Goal: Obtain resource: Obtain resource

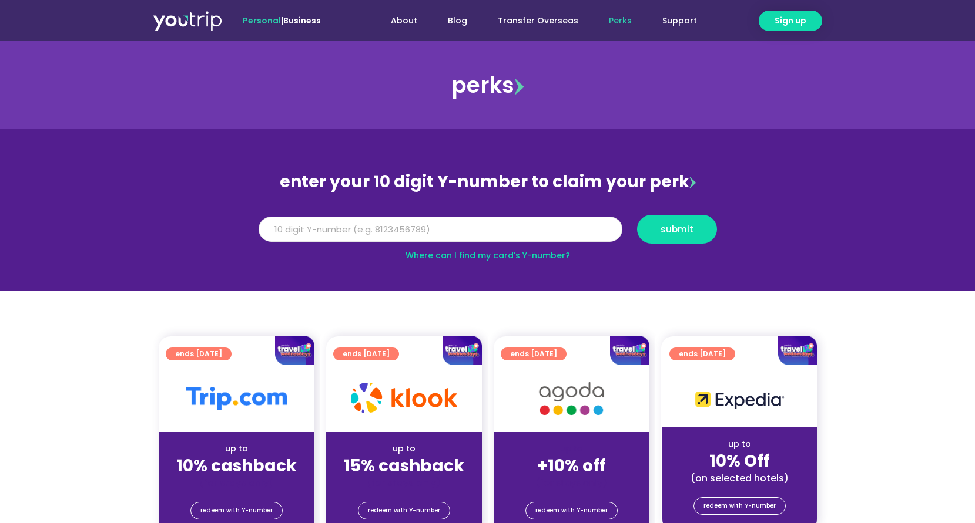
click at [355, 227] on input "Y Number" at bounding box center [441, 230] width 364 height 26
type input "8143768971"
click at [691, 227] on span "submit" at bounding box center [676, 229] width 33 height 9
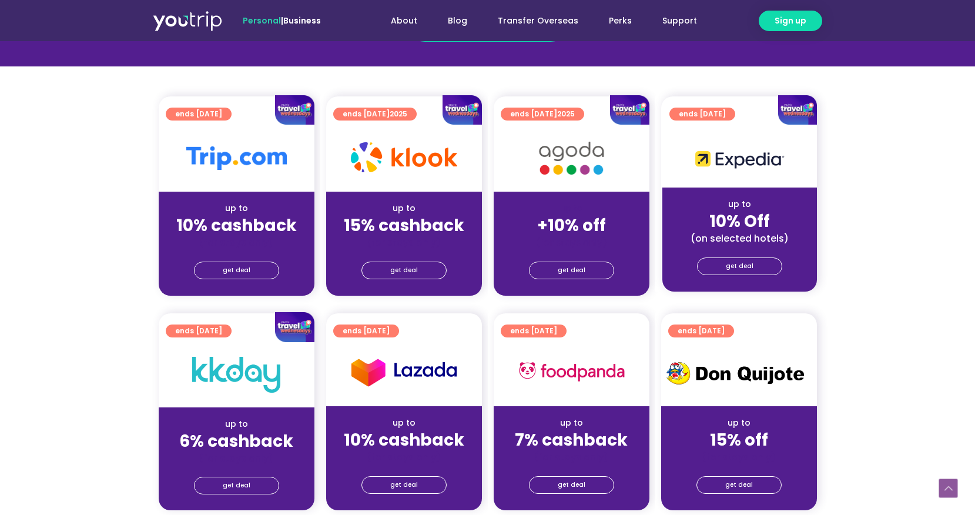
scroll to position [235, 0]
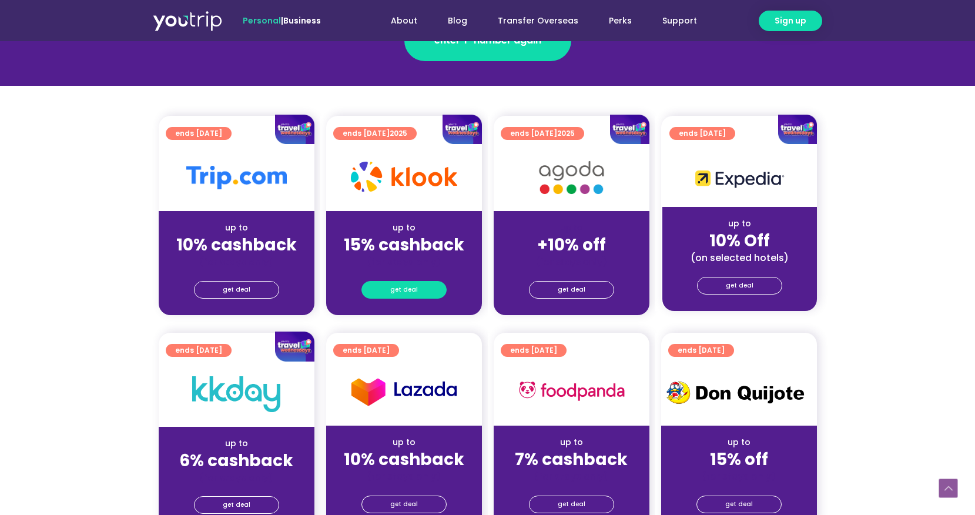
click at [406, 288] on span "get deal" at bounding box center [404, 289] width 28 height 16
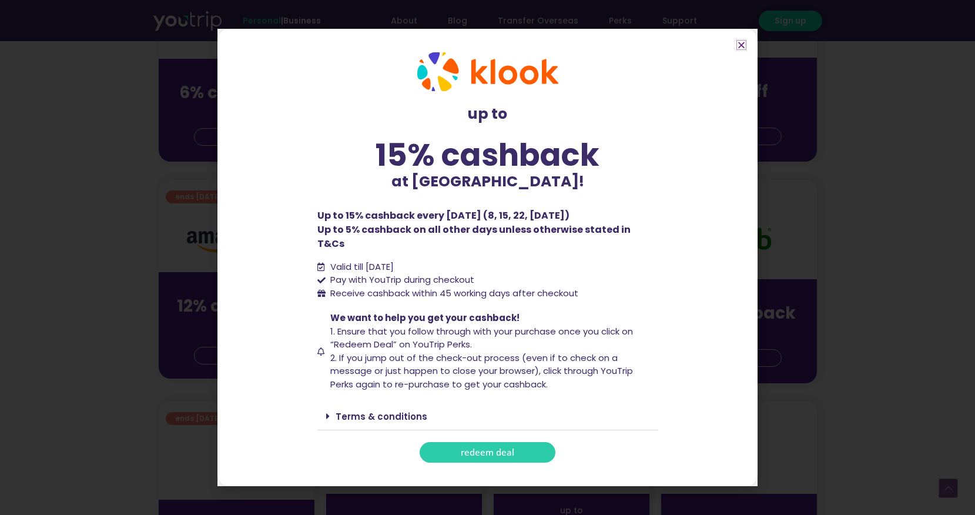
scroll to position [588, 0]
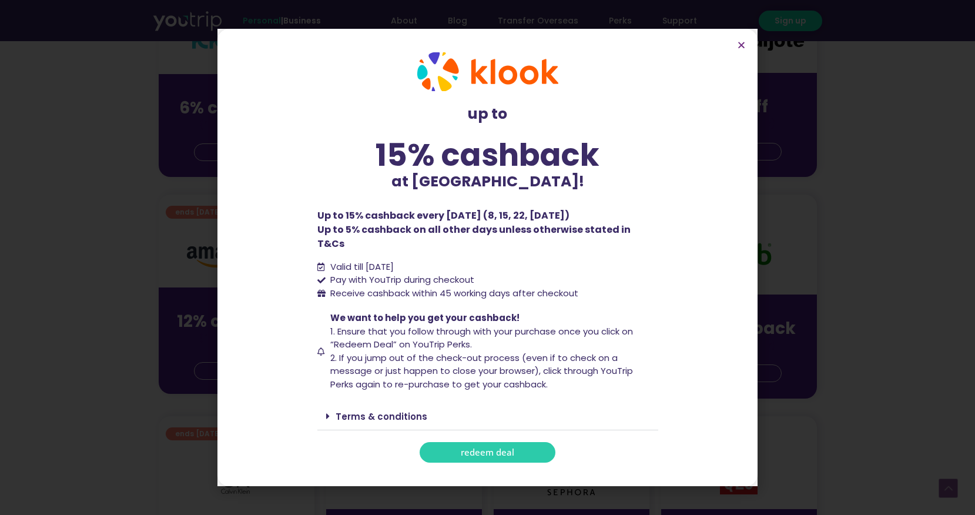
click at [508, 448] on span "redeem deal" at bounding box center [487, 452] width 53 height 9
